Goal: Navigation & Orientation: Find specific page/section

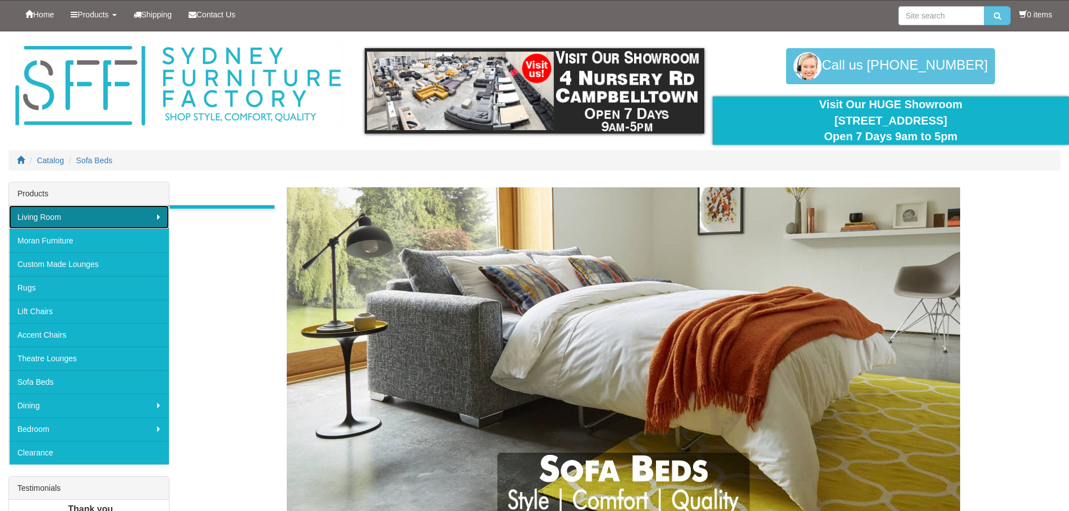
click at [151, 219] on link "Living Room" at bounding box center [89, 217] width 160 height 24
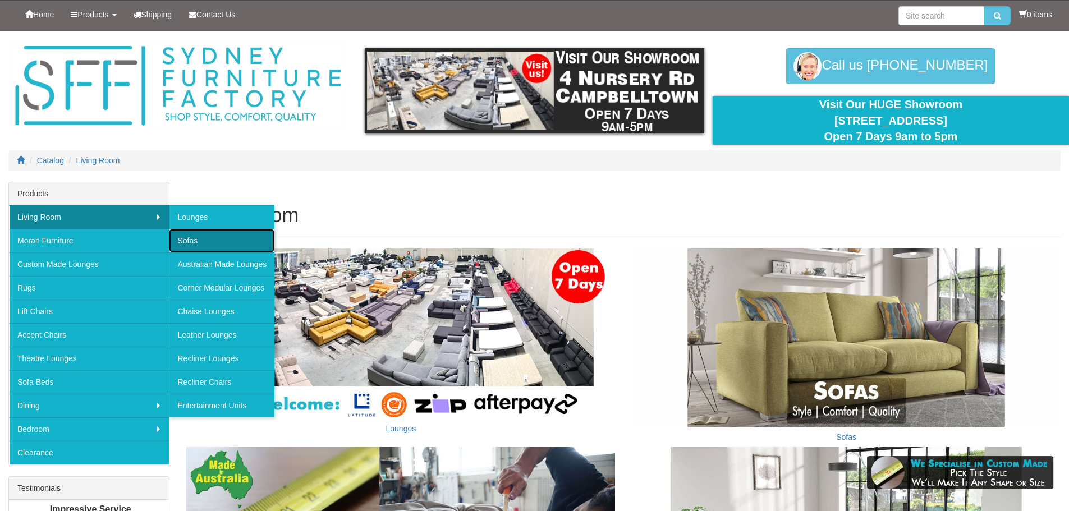
click at [203, 237] on link "Sofas" at bounding box center [221, 241] width 105 height 24
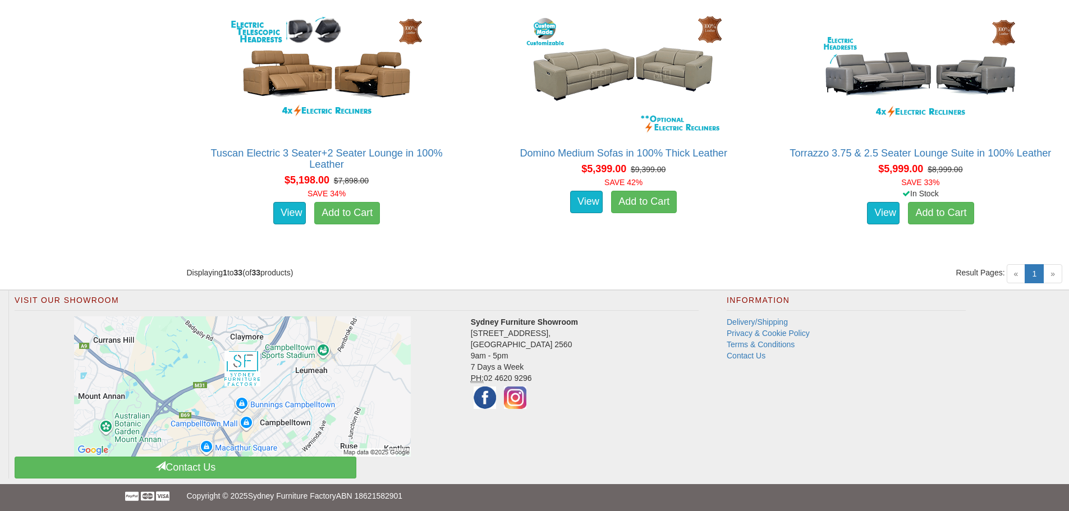
scroll to position [3215, 0]
